Goal: Find specific page/section: Find specific page/section

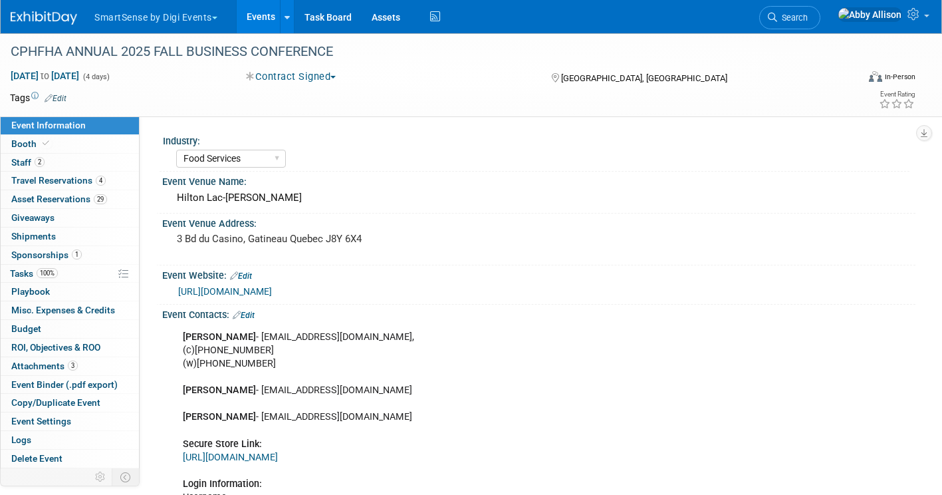
select select "Food Services"
click at [808, 15] on span "Search" at bounding box center [792, 18] width 31 height 10
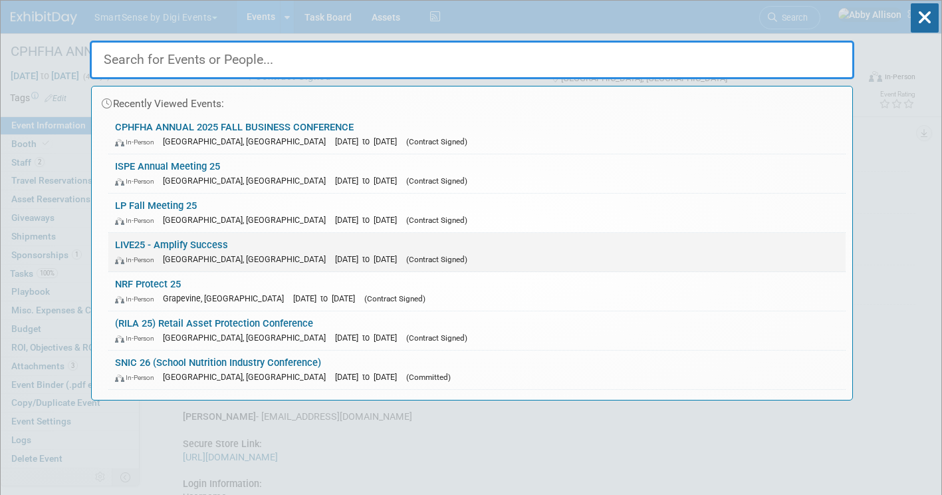
click at [155, 245] on link "LIVE25 - Amplify Success In-Person [GEOGRAPHIC_DATA], [GEOGRAPHIC_DATA] [DATE] …" at bounding box center [476, 252] width 737 height 39
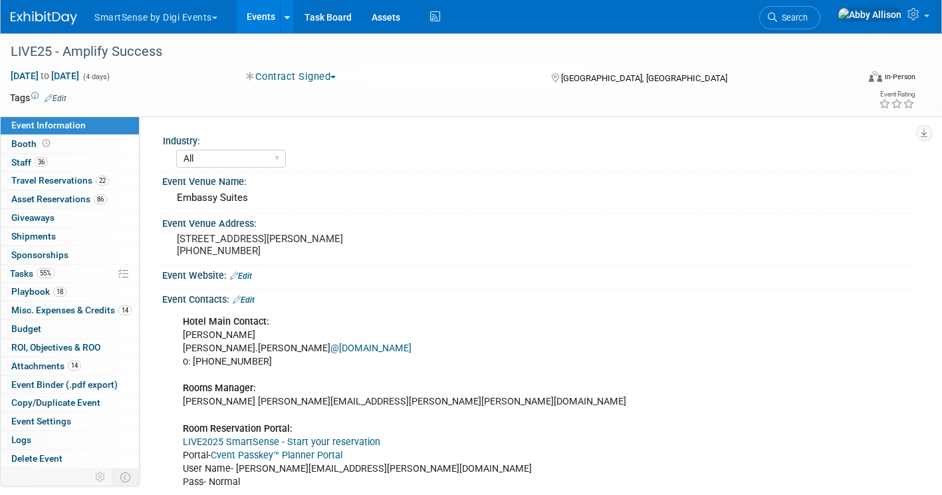
select select "All"
click at [299, 452] on link "Cvent Passkey™ Planner Portal" at bounding box center [277, 454] width 132 height 11
